Goal: Task Accomplishment & Management: Manage account settings

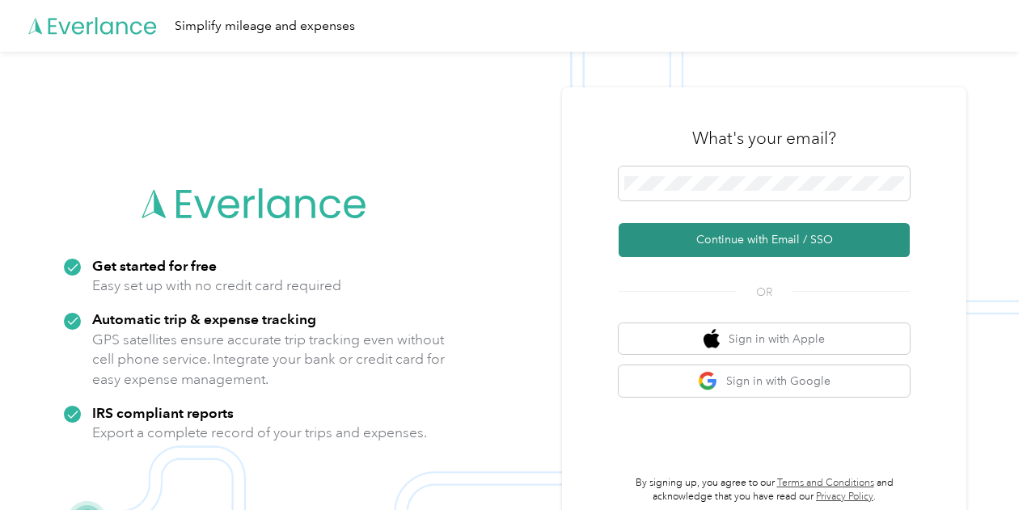
click at [758, 234] on button "Continue with Email / SSO" at bounding box center [763, 240] width 291 height 34
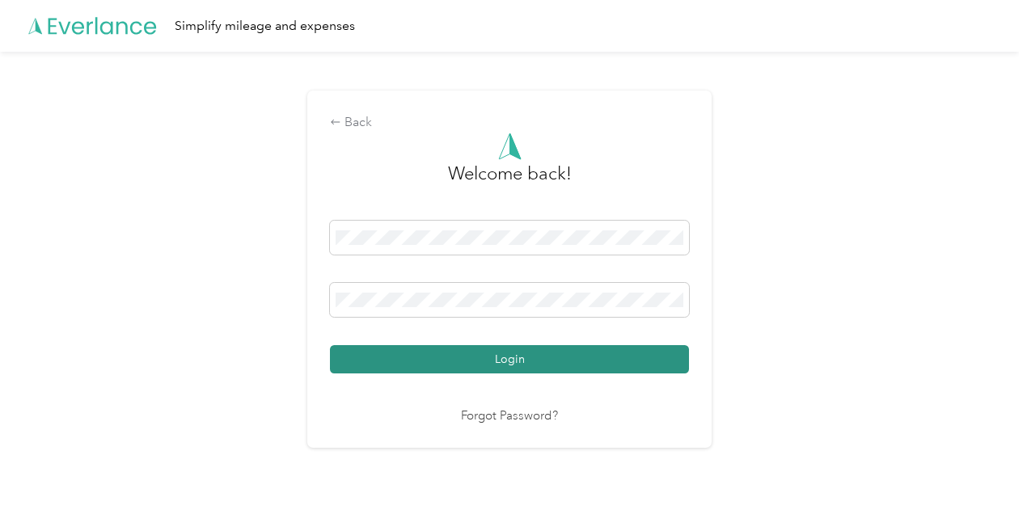
click at [454, 359] on button "Login" at bounding box center [509, 359] width 359 height 28
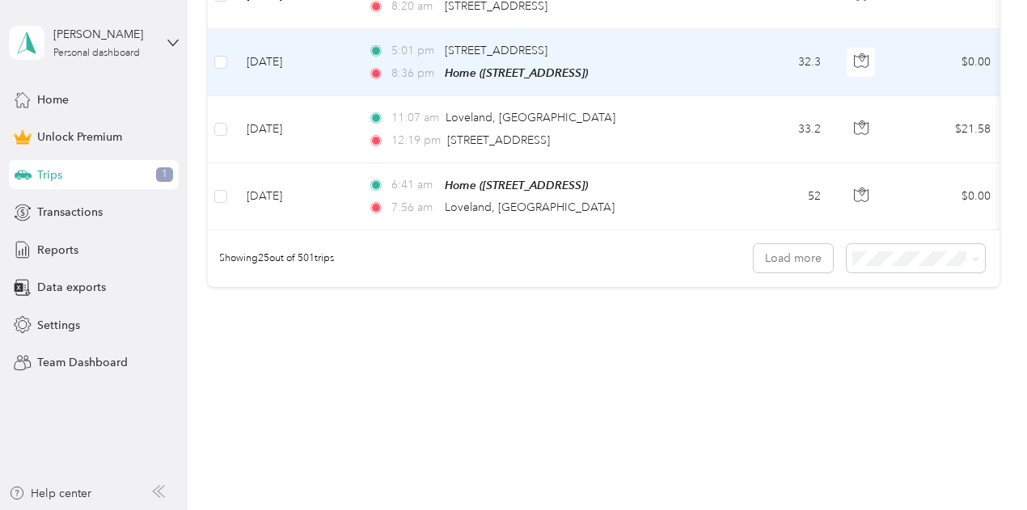
scroll to position [1940, 0]
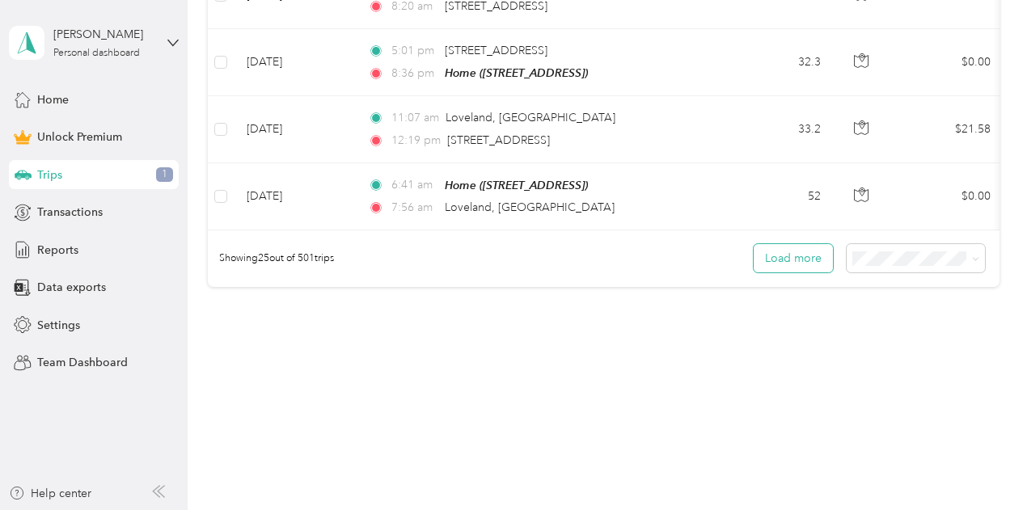
click at [797, 272] on button "Load more" at bounding box center [793, 258] width 79 height 28
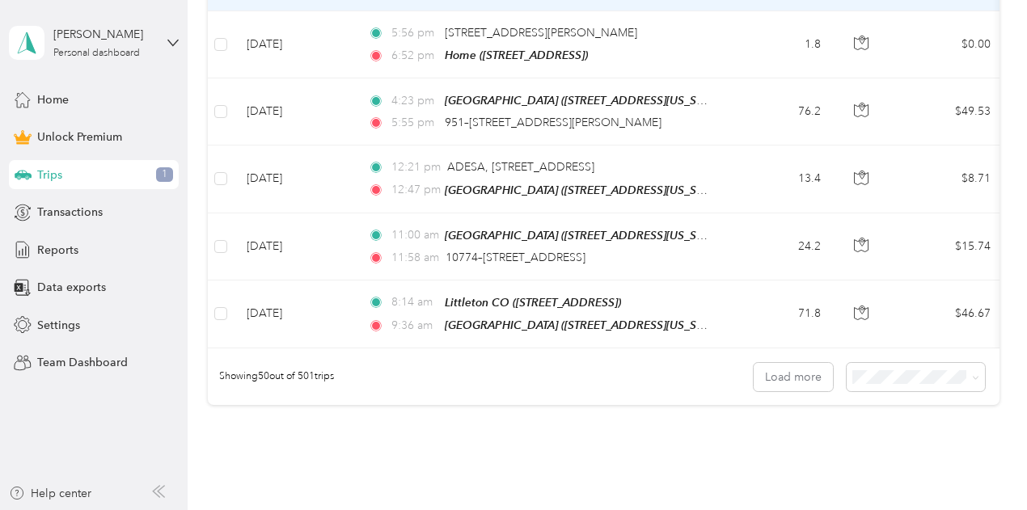
scroll to position [3476, 0]
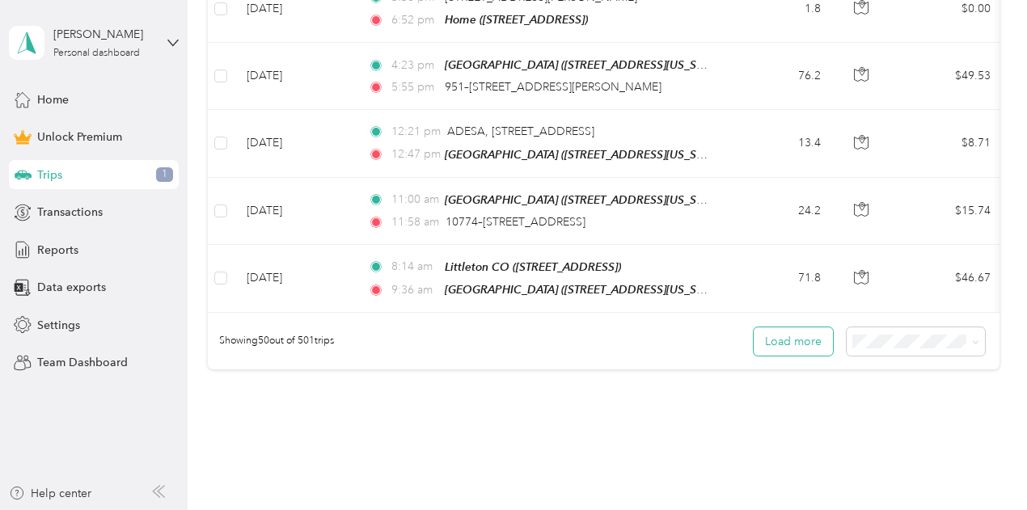
click at [784, 356] on button "Load more" at bounding box center [793, 341] width 79 height 28
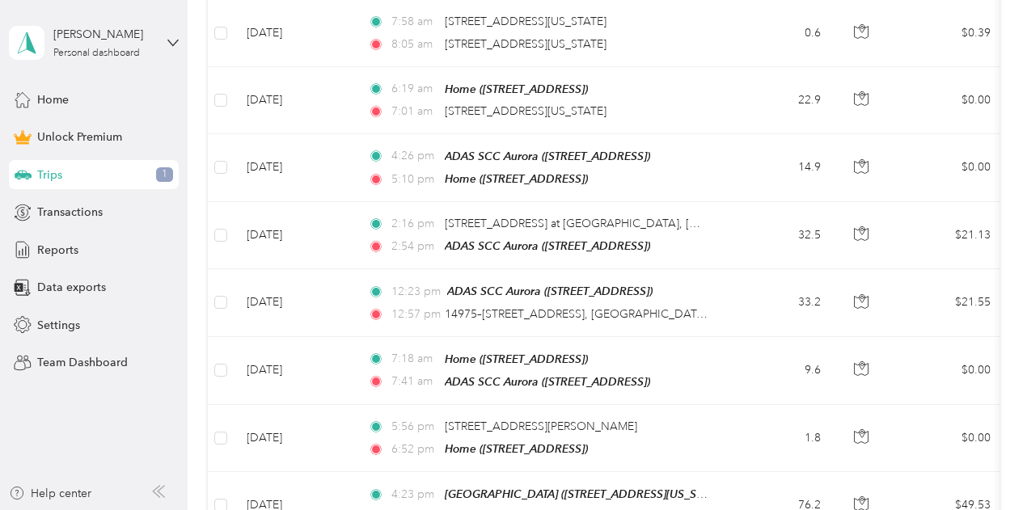
scroll to position [2830, 0]
